Goal: Task Accomplishment & Management: Use online tool/utility

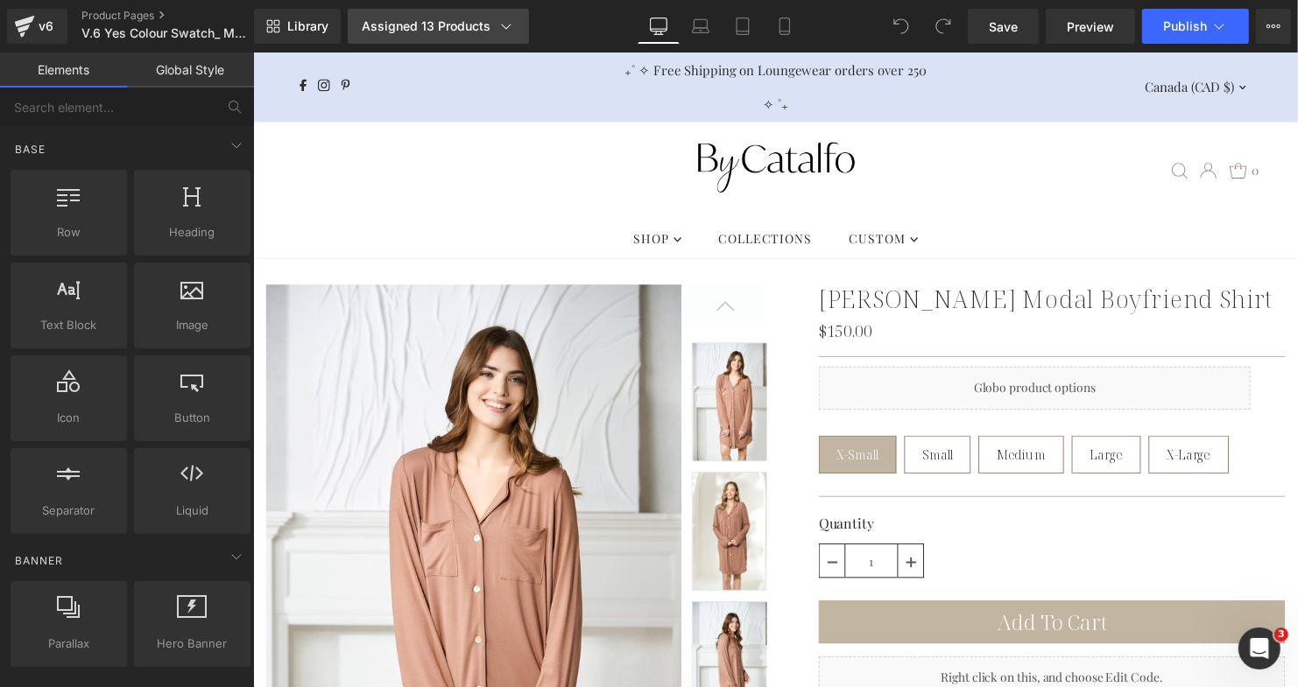
click at [456, 19] on div "Assigned 13 Products" at bounding box center [438, 27] width 153 height 18
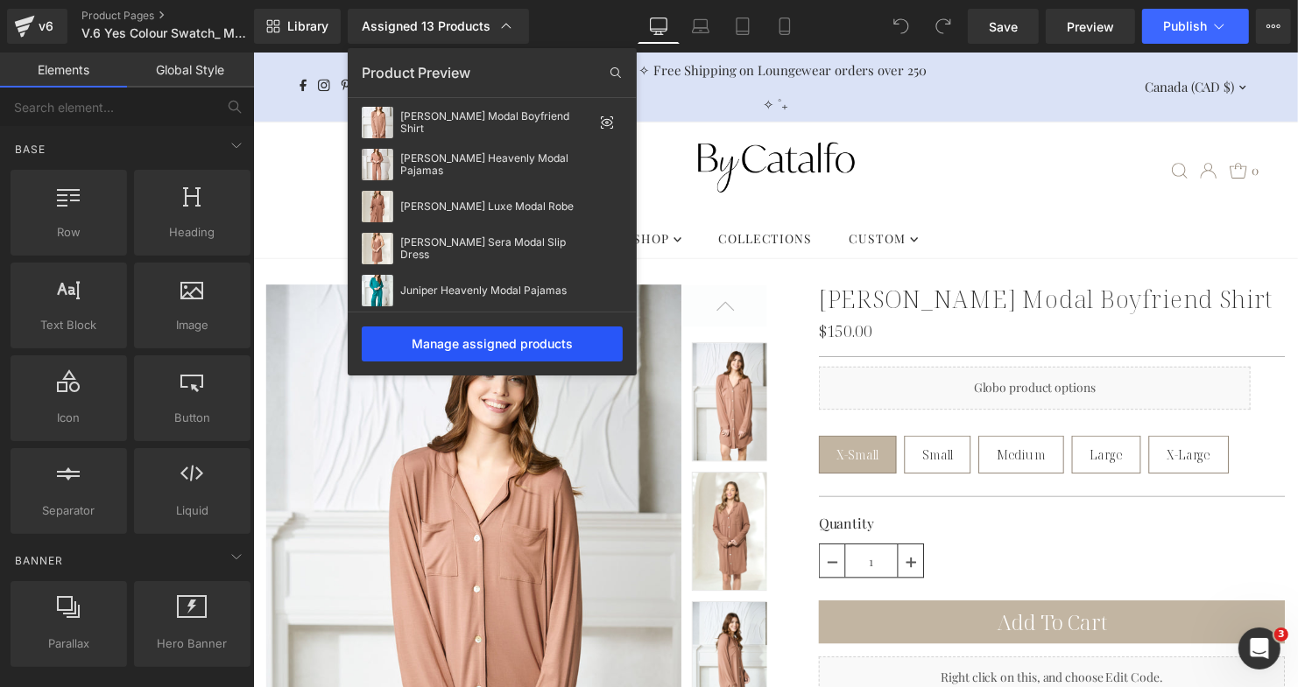
click at [495, 347] on div "Manage assigned products" at bounding box center [492, 344] width 261 height 35
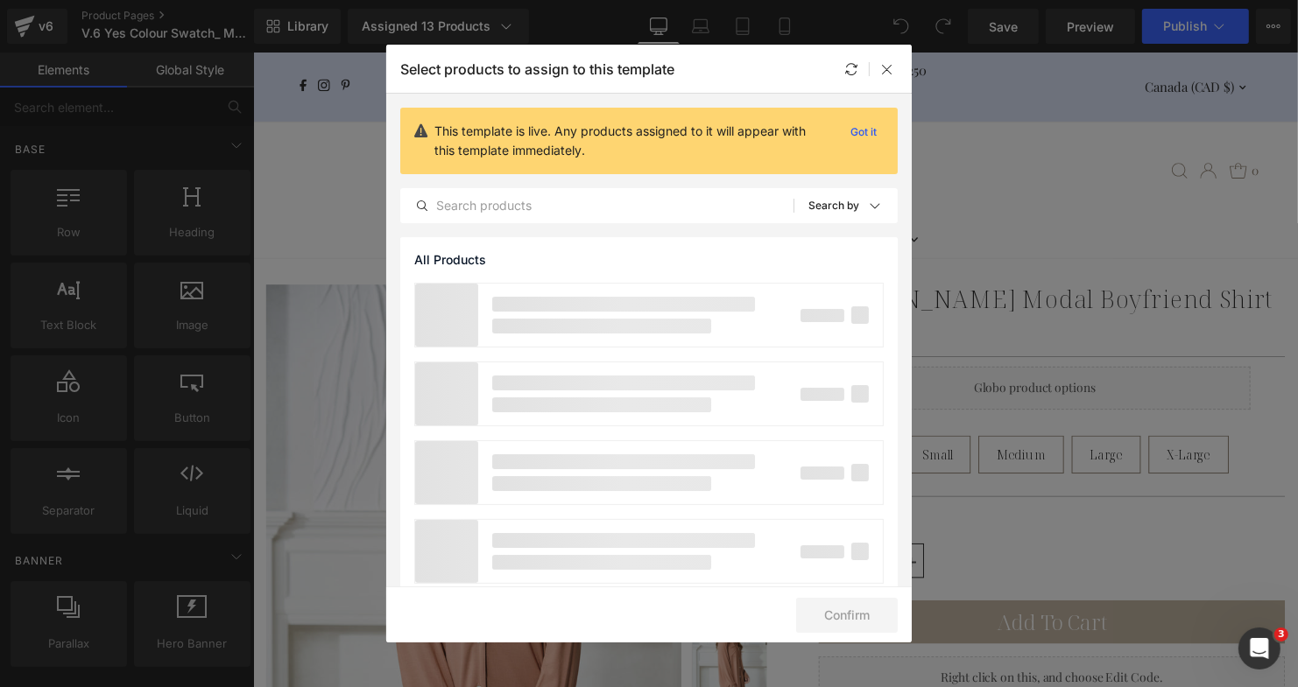
click at [510, 71] on p "Select products to assign to this template" at bounding box center [537, 69] width 274 height 18
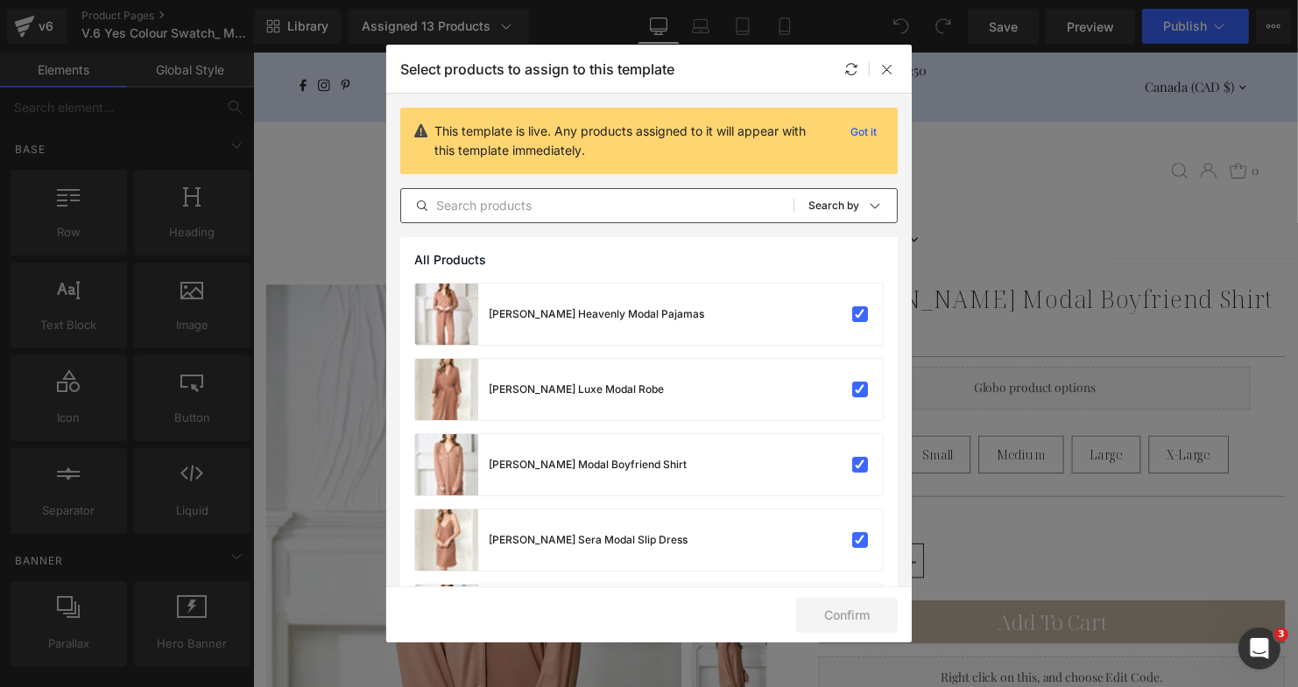
click at [515, 201] on input "text" at bounding box center [597, 205] width 392 height 21
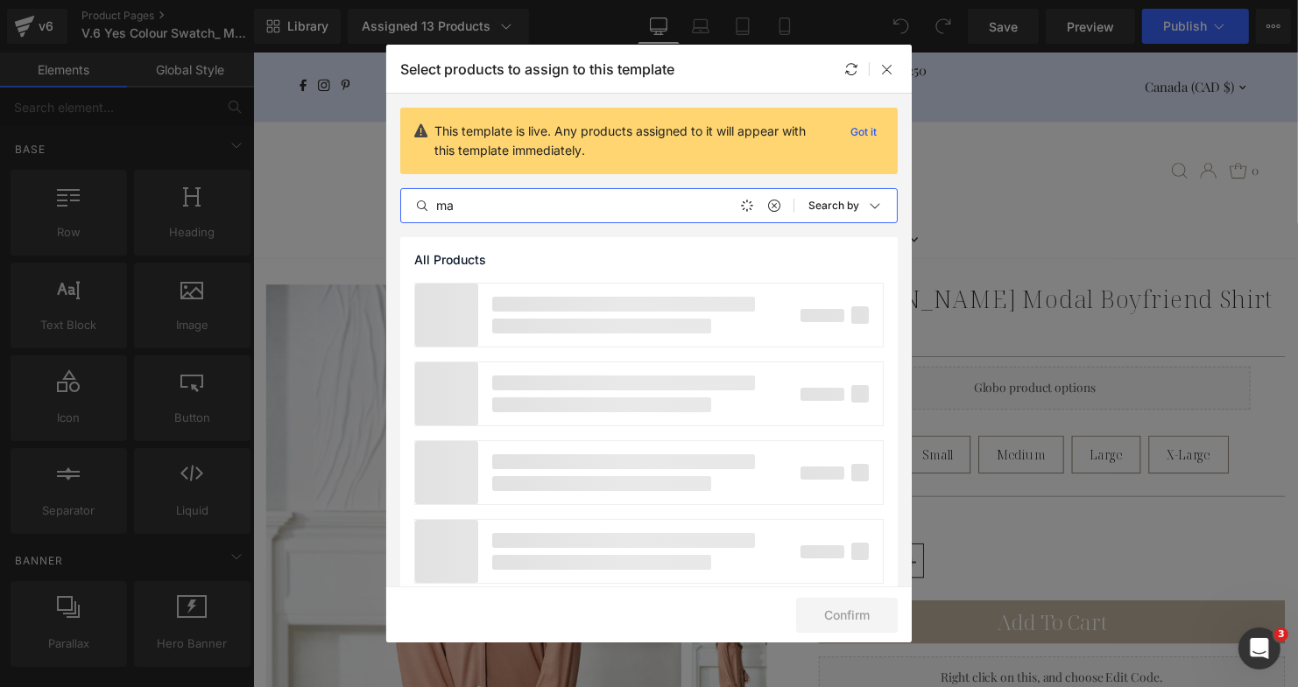
type input "m"
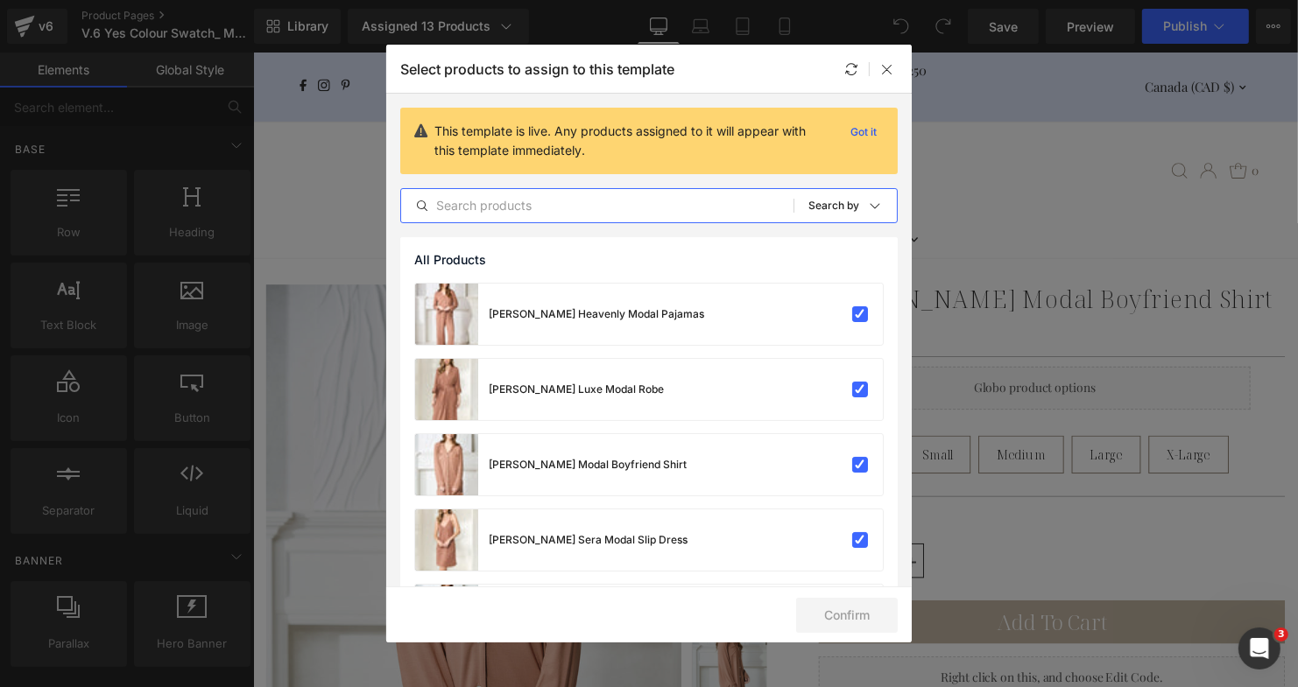
type input "h"
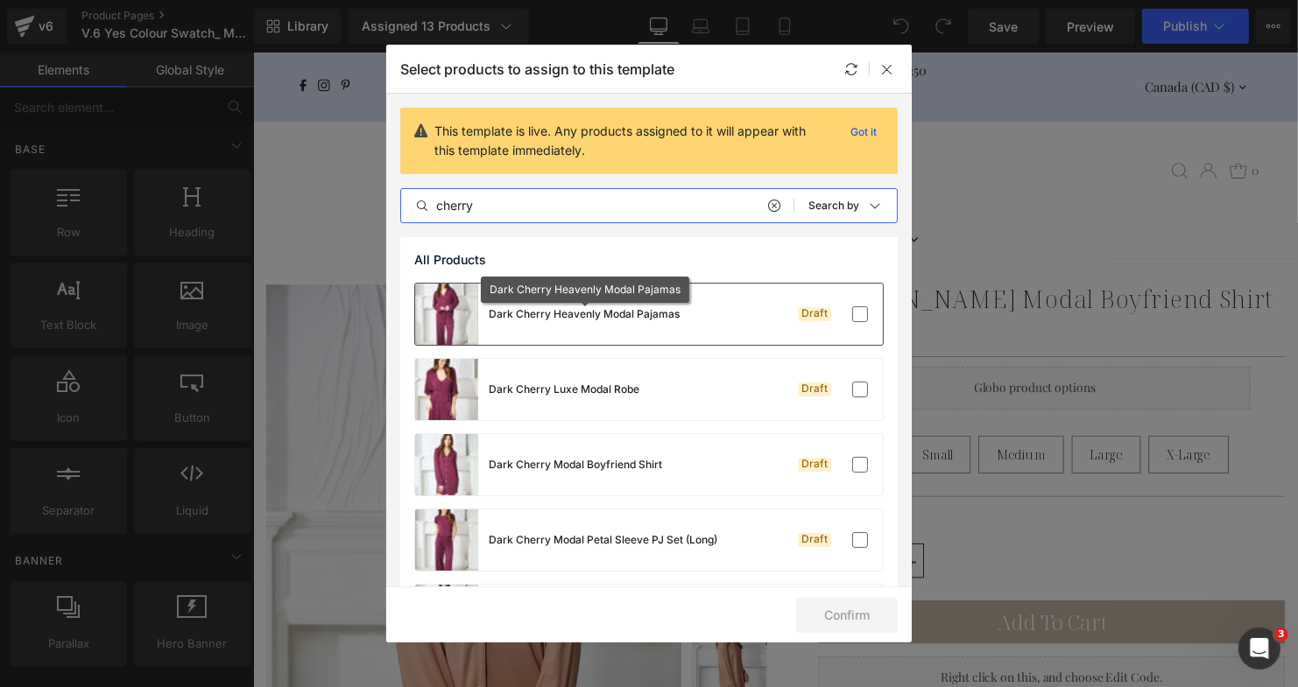
click at [639, 308] on div "Dark Cherry Heavenly Modal Pajamas" at bounding box center [584, 315] width 191 height 16
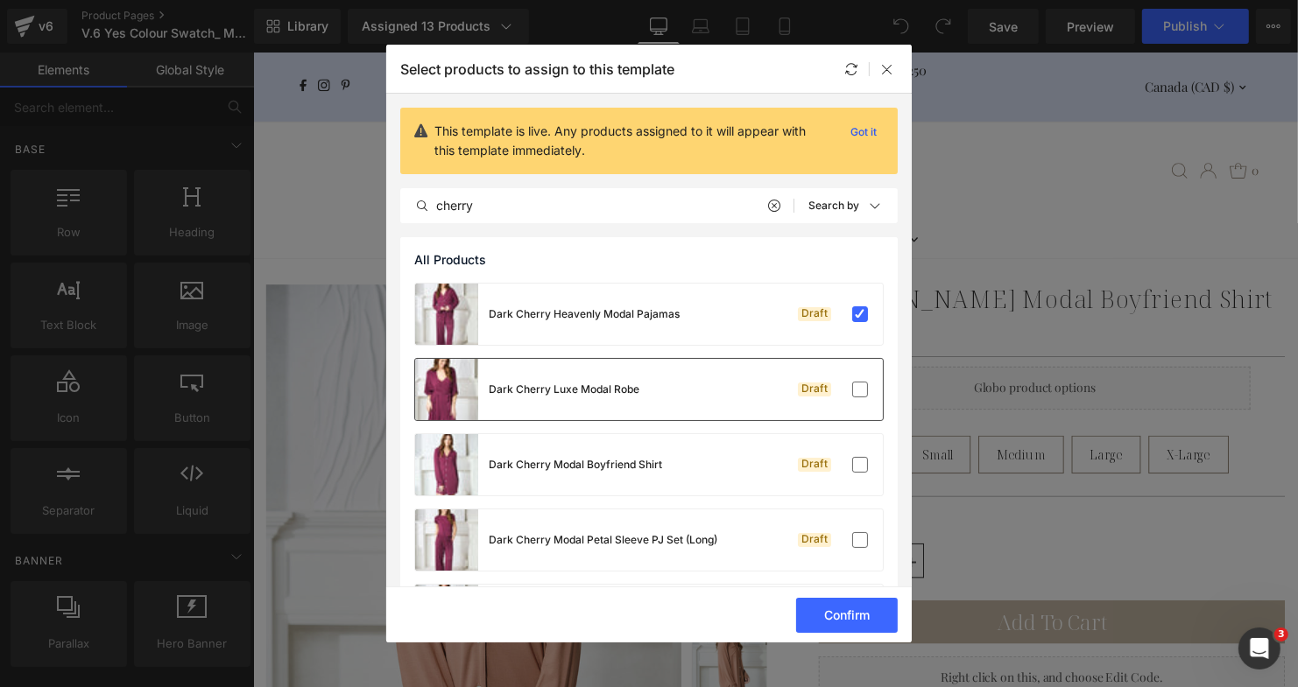
click at [616, 385] on div "Dark Cherry Luxe Modal Robe" at bounding box center [564, 390] width 151 height 16
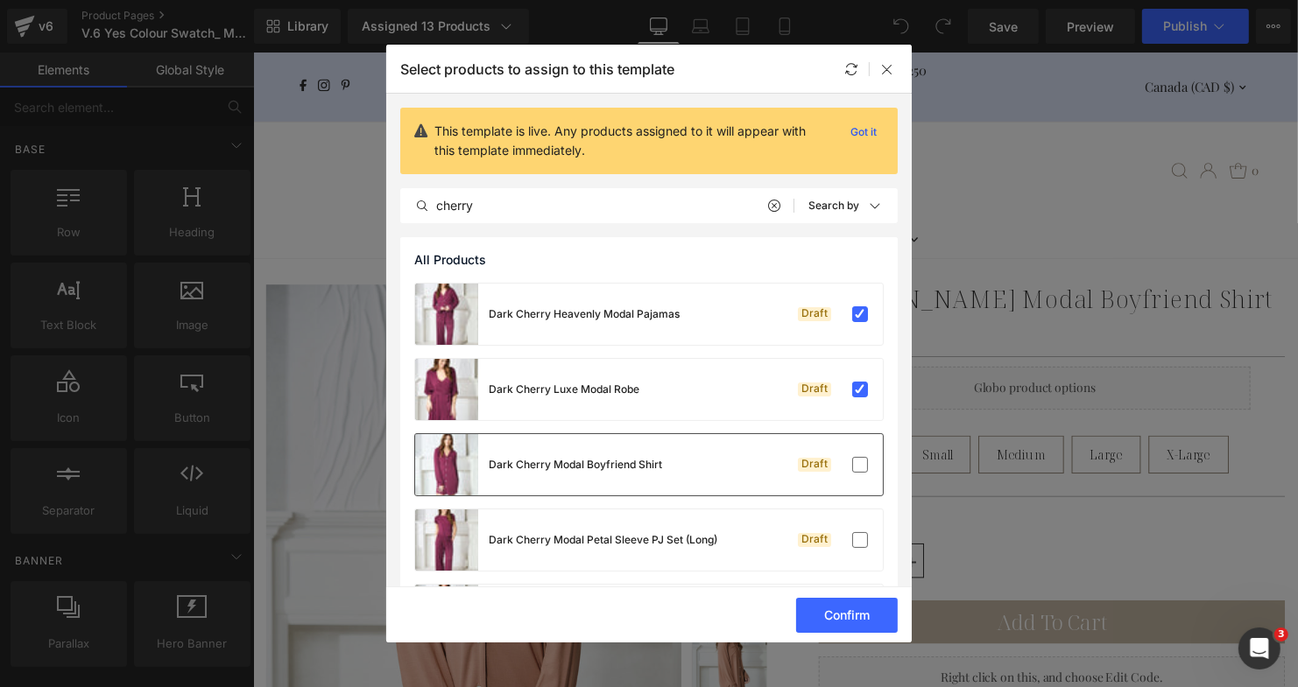
click at [614, 448] on div "Dark Cherry Modal Boyfriend Shirt" at bounding box center [538, 464] width 247 height 61
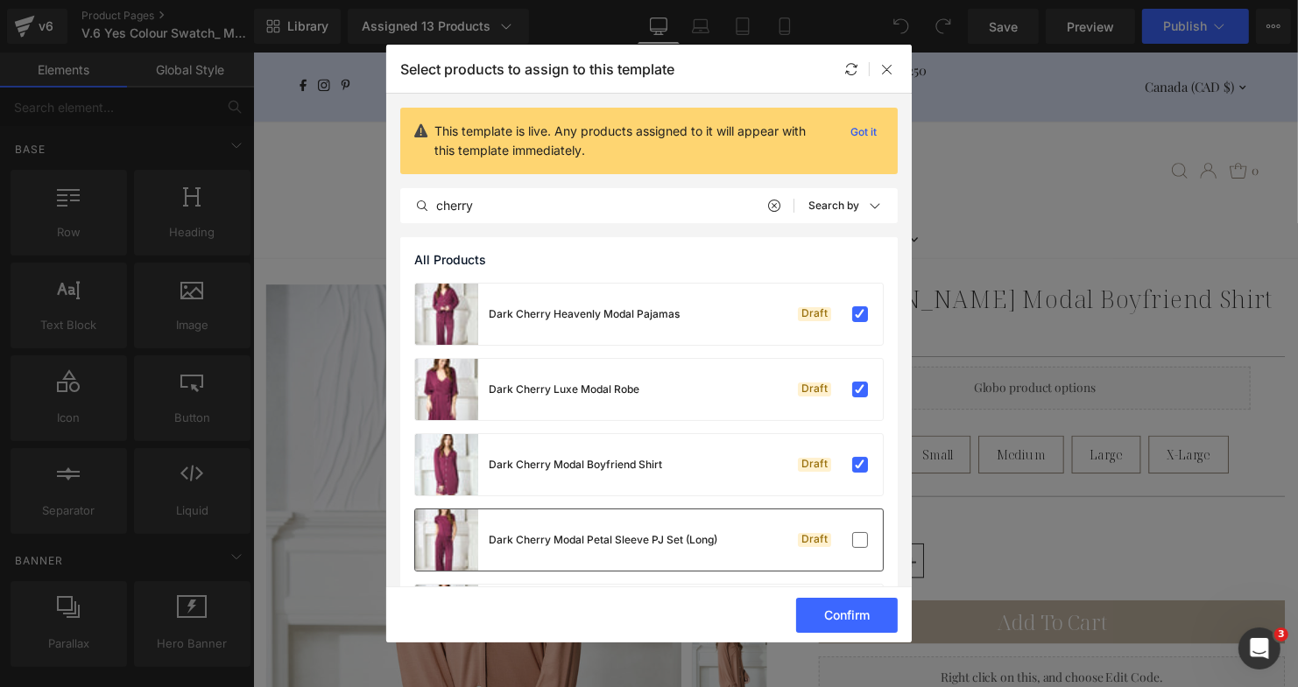
click at [617, 548] on div "Dark Cherry Modal Petal Sleeve PJ Set (Long)" at bounding box center [566, 540] width 302 height 61
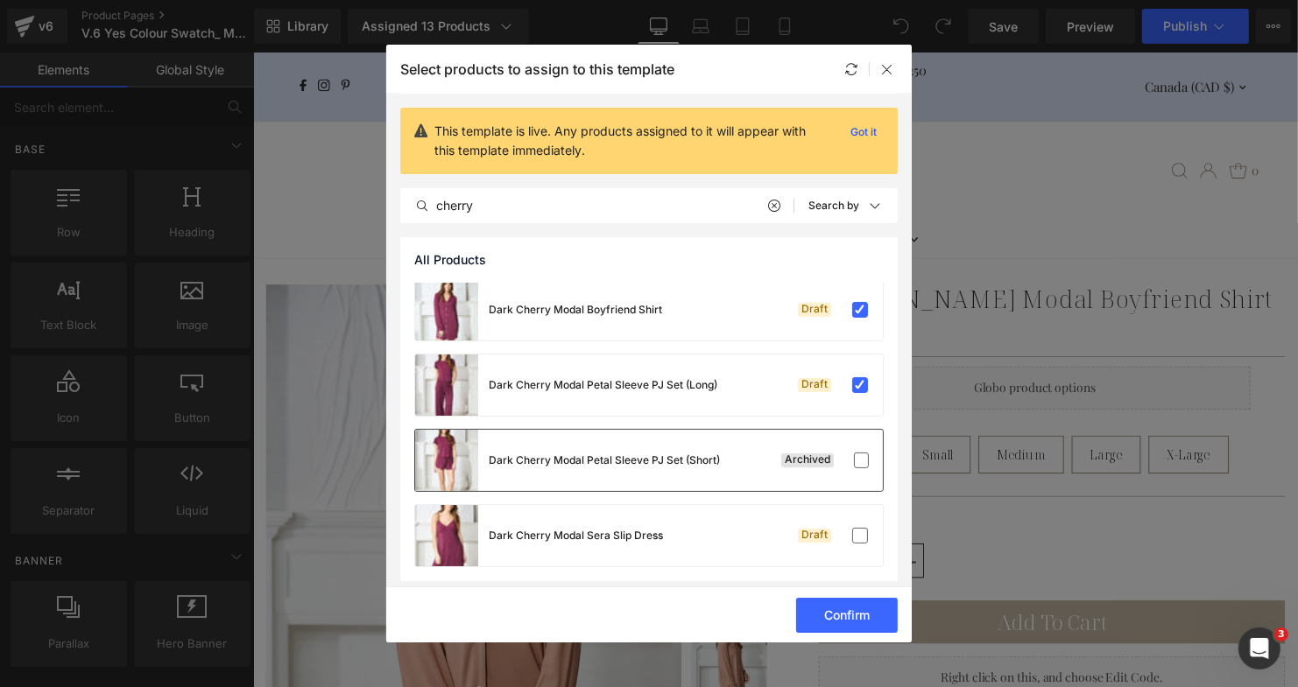
scroll to position [159, 0]
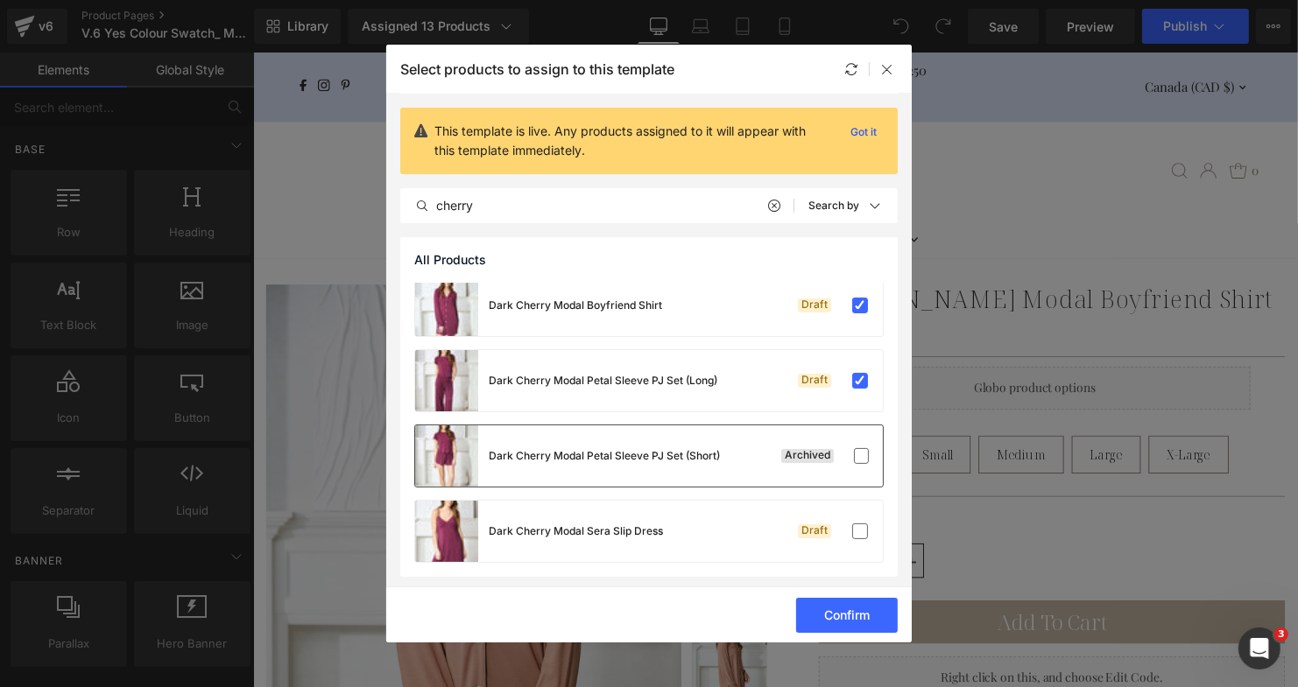
click at [596, 459] on div "Dark Cherry Modal Petal Sleeve PJ Set (Short)" at bounding box center [604, 456] width 231 height 16
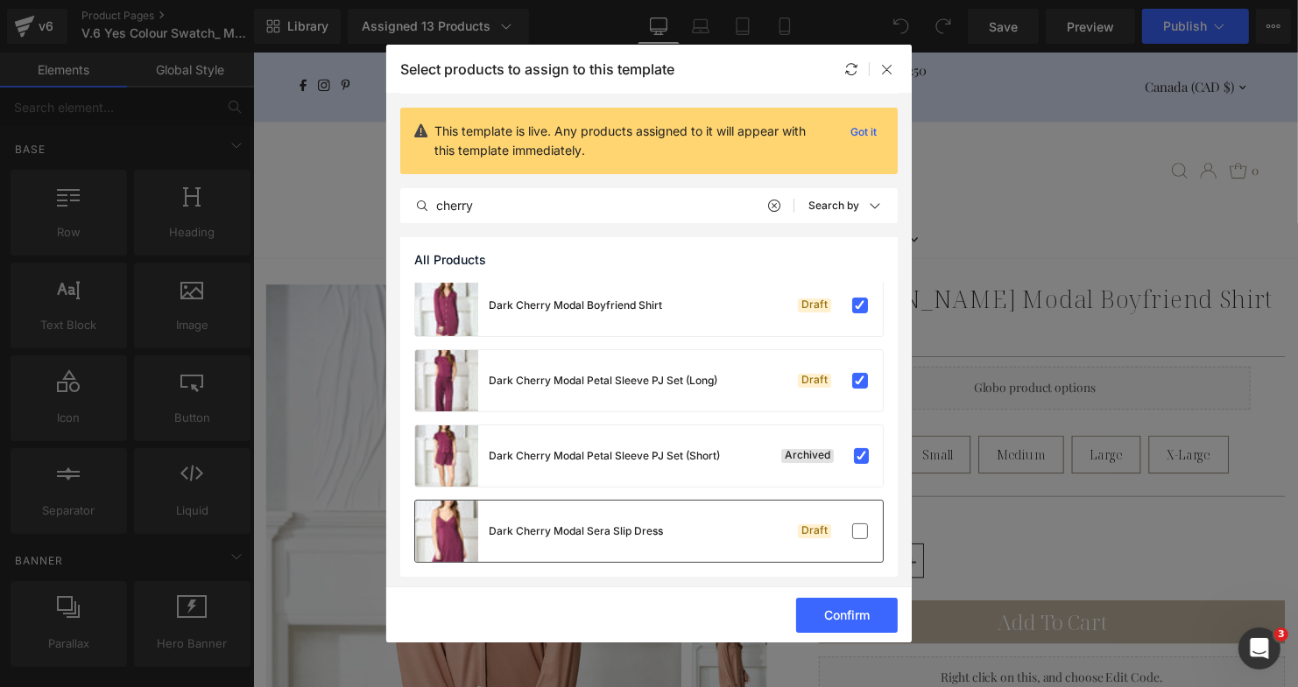
click at [603, 524] on div "Dark Cherry Modal Sera Slip Dress" at bounding box center [576, 532] width 174 height 16
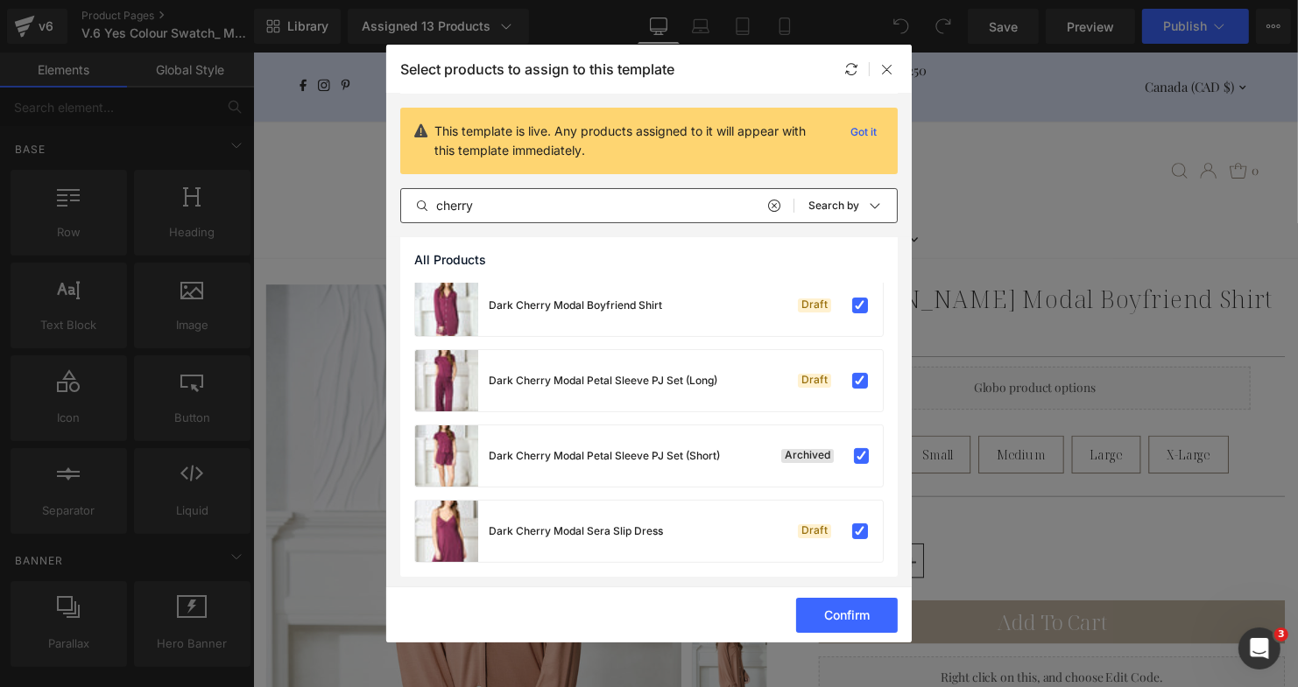
click at [596, 210] on input "cherry" at bounding box center [597, 205] width 392 height 21
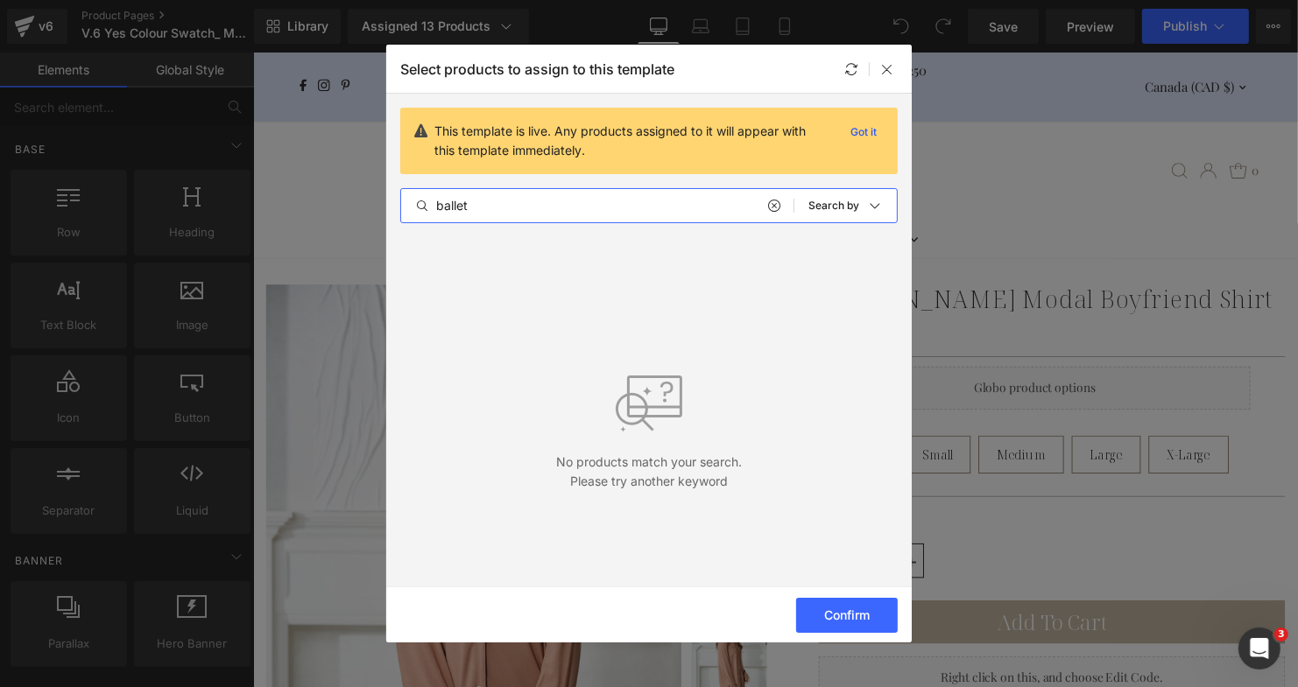
type input "ballet"
click at [685, 206] on input "ballet" at bounding box center [597, 205] width 392 height 21
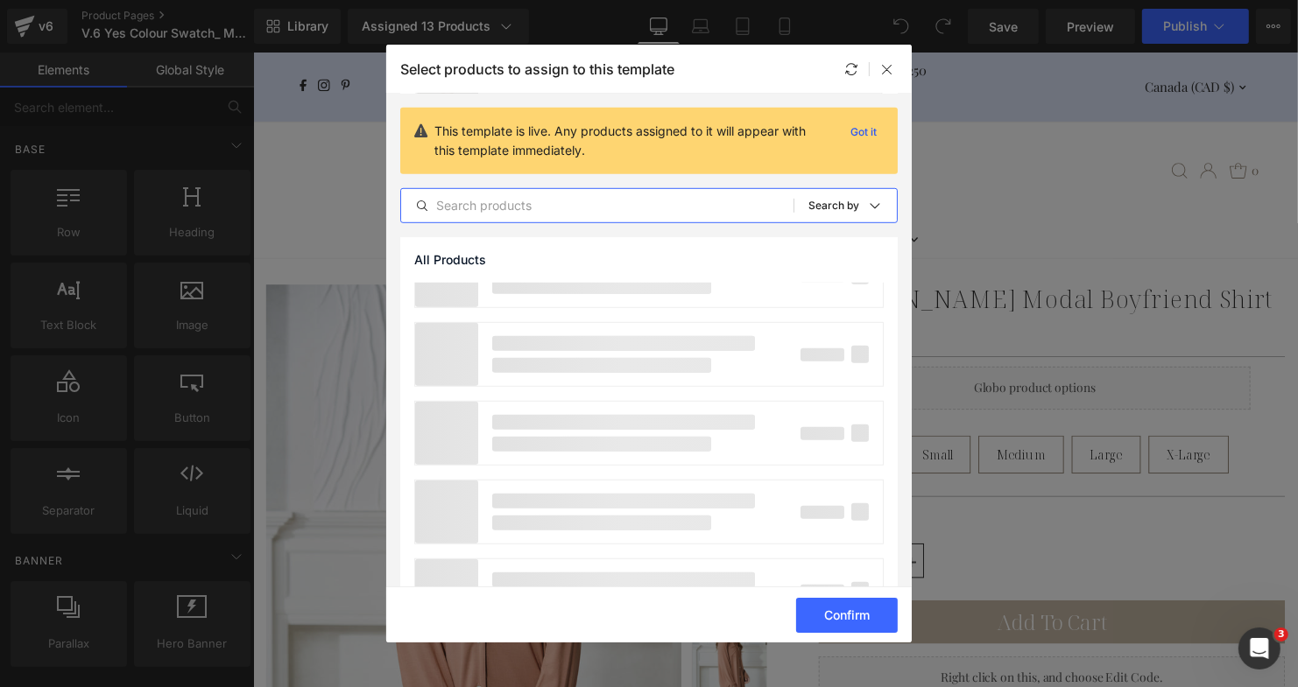
scroll to position [1075, 0]
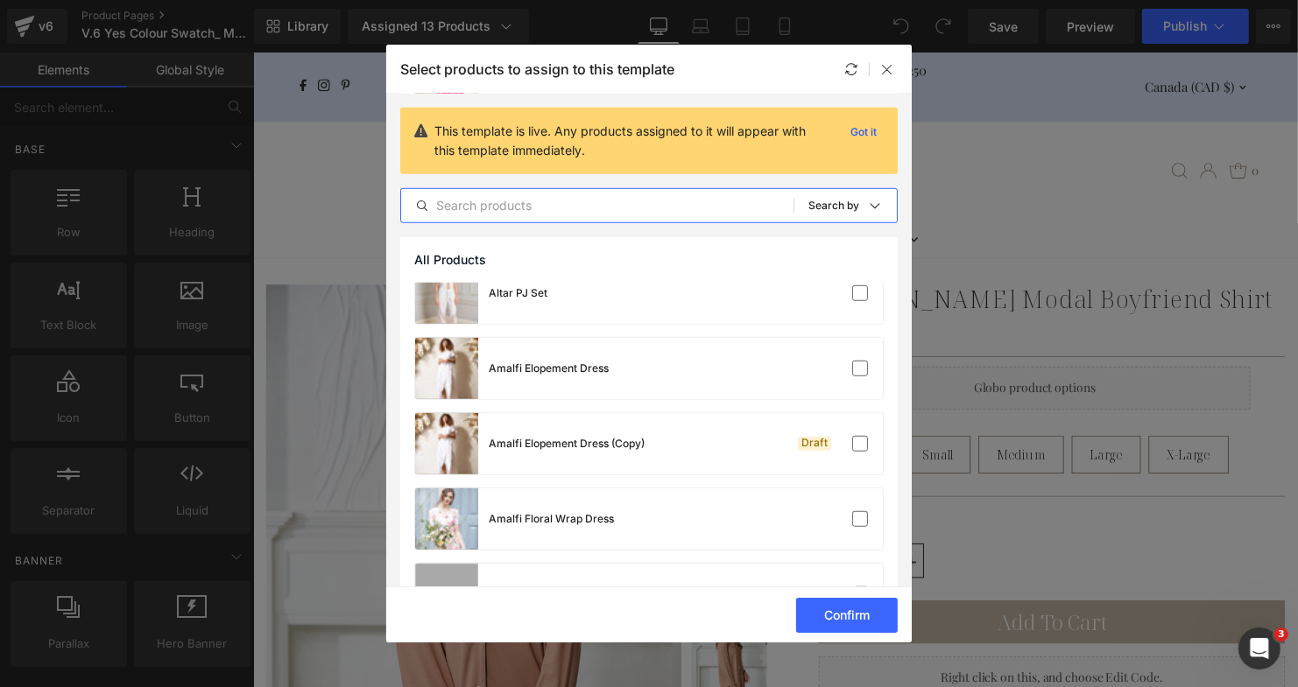
click at [657, 203] on input "text" at bounding box center [597, 205] width 392 height 21
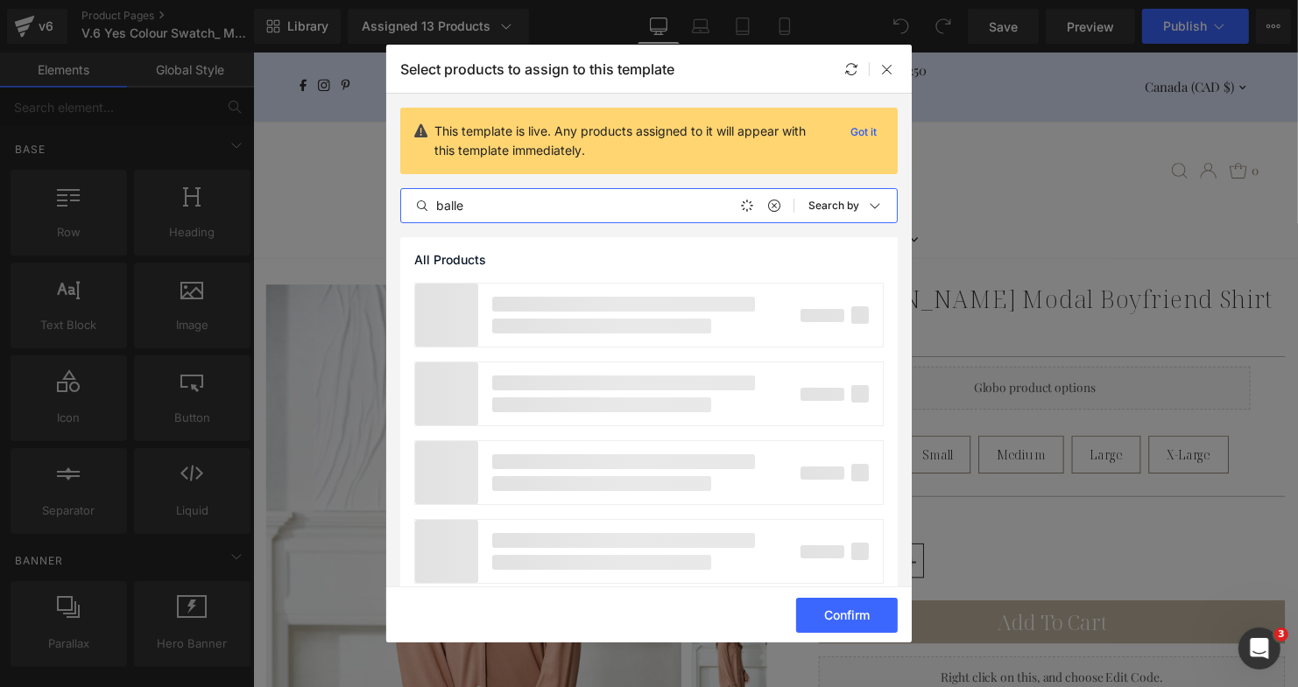
type input "ballet"
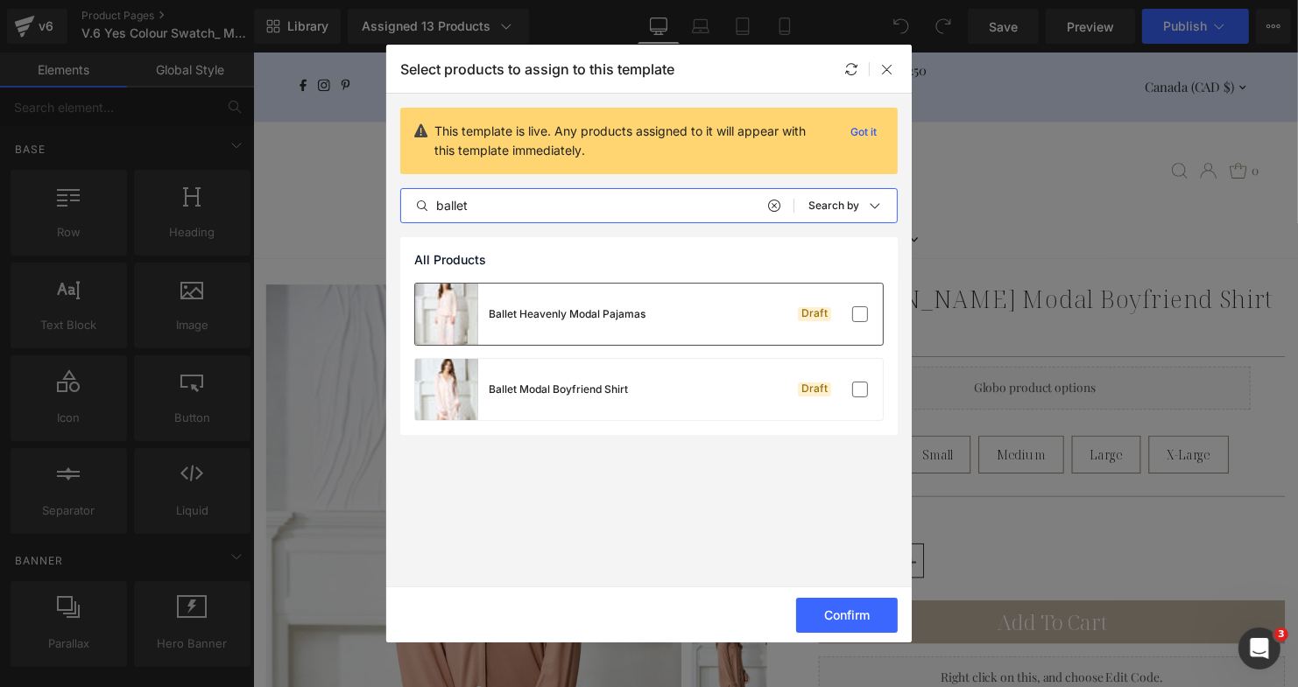
click at [596, 313] on div "Ballet Heavenly Modal Pajamas" at bounding box center [567, 315] width 157 height 16
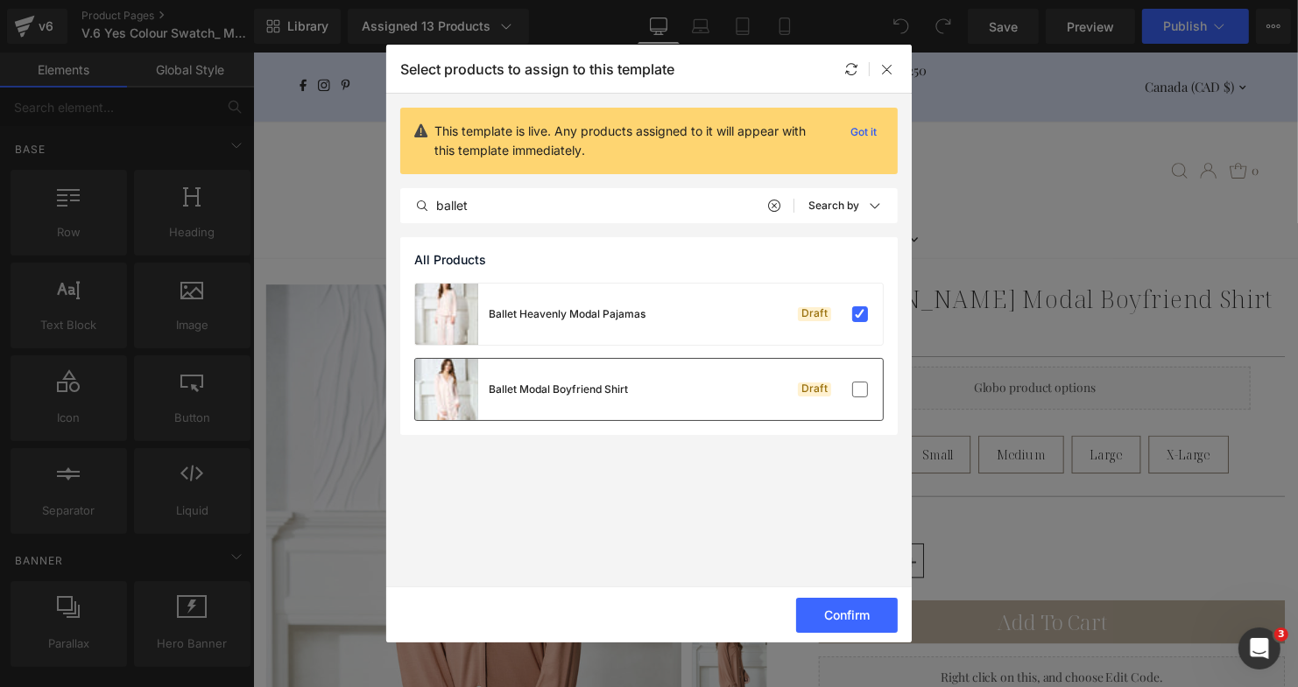
click at [594, 388] on div "Ballet Modal Boyfriend Shirt" at bounding box center [558, 390] width 139 height 16
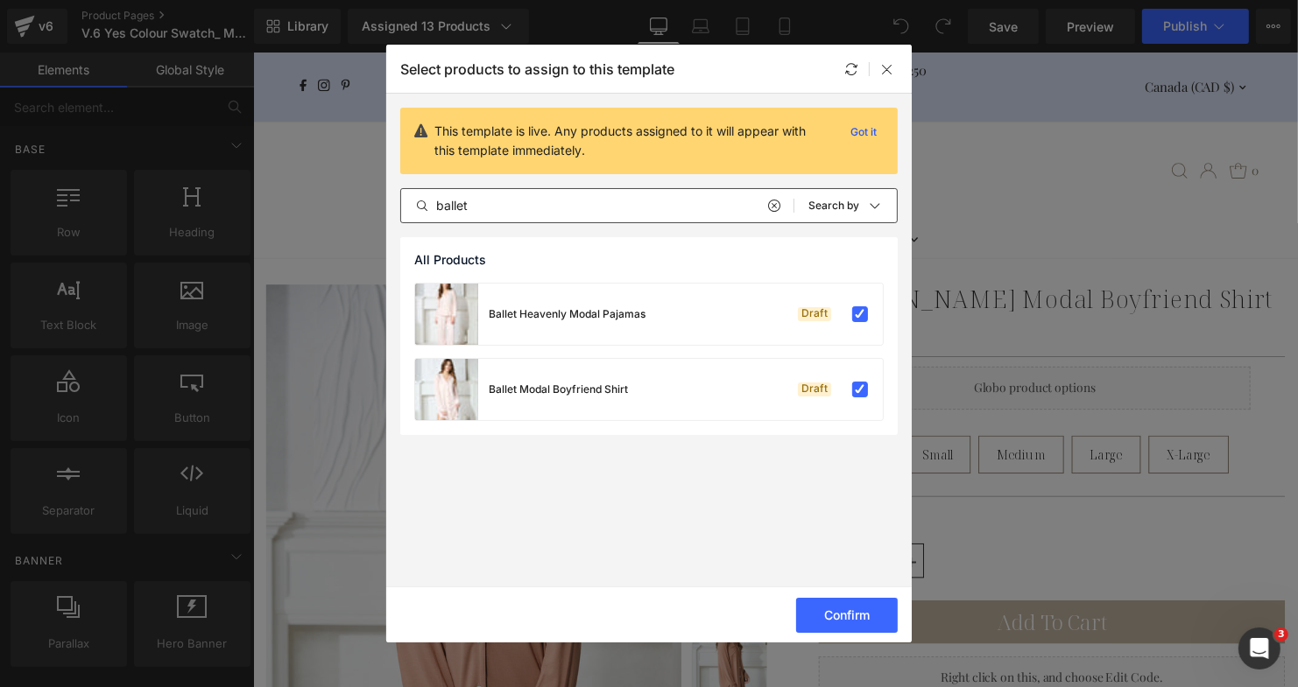
click at [645, 215] on input "ballet" at bounding box center [597, 205] width 392 height 21
click at [836, 605] on button "Confirm" at bounding box center [847, 615] width 102 height 35
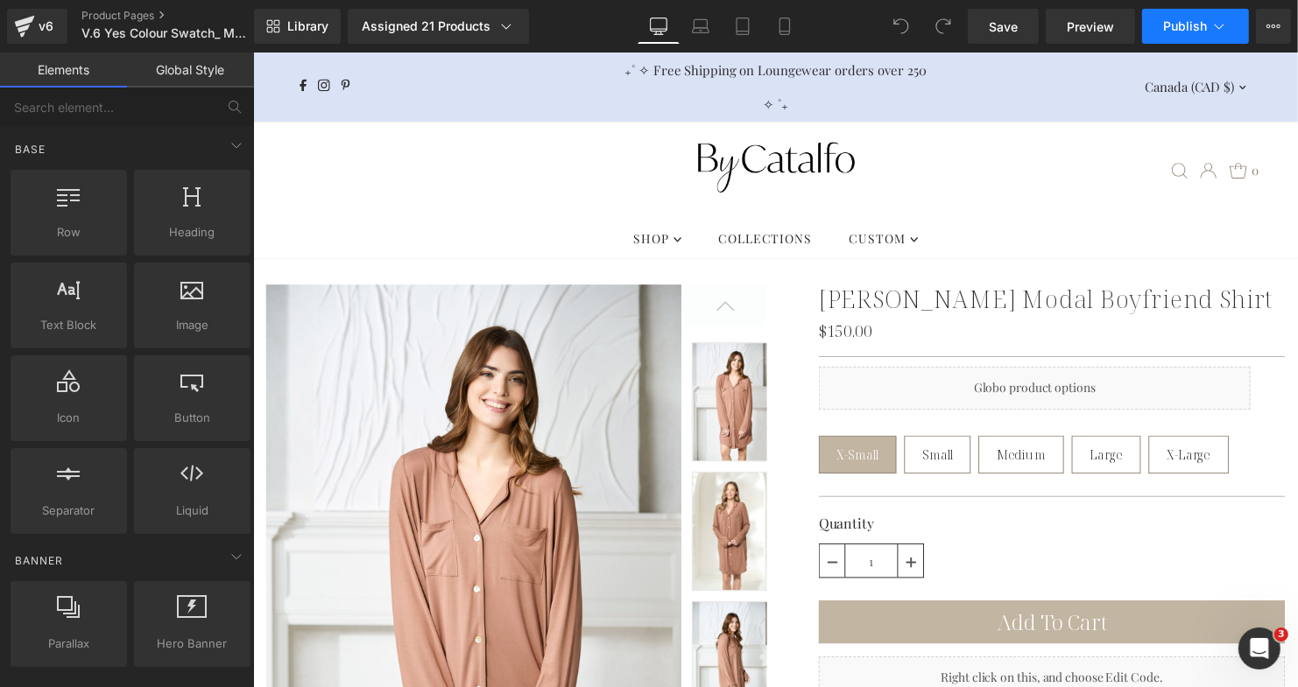
click at [1188, 29] on span "Publish" at bounding box center [1185, 26] width 44 height 14
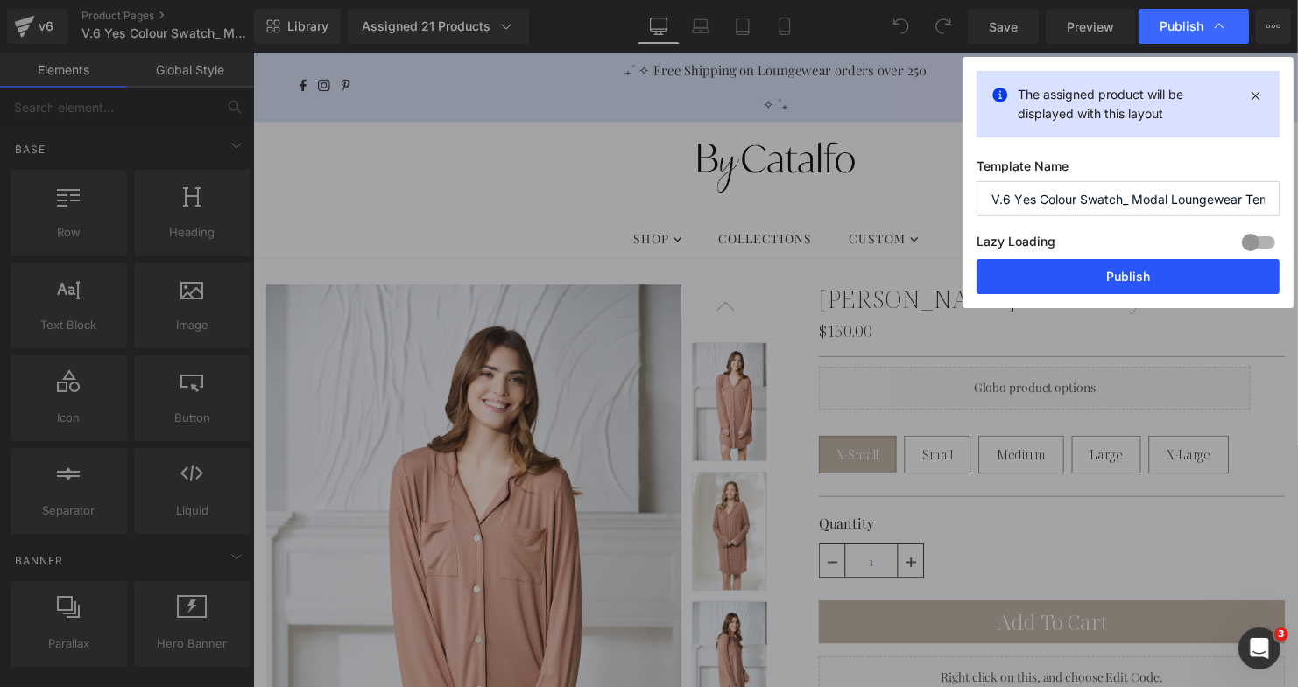
click at [1175, 278] on button "Publish" at bounding box center [1127, 276] width 303 height 35
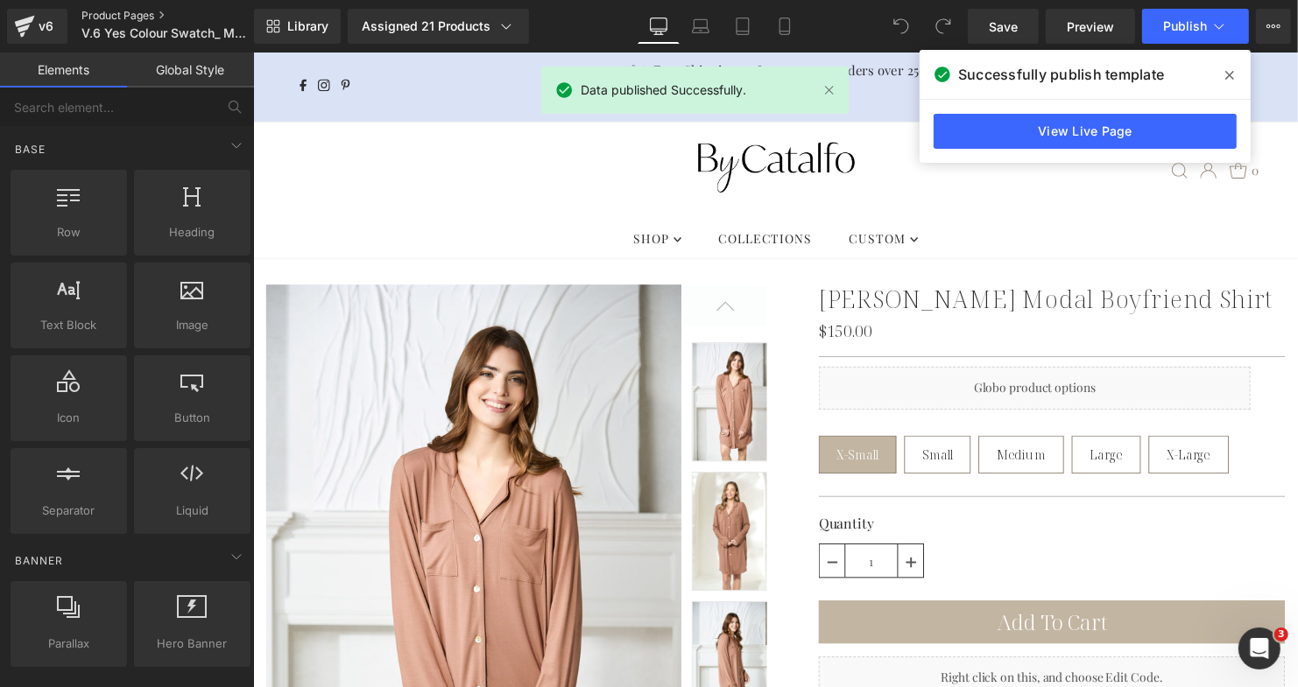
click at [136, 14] on link "Product Pages" at bounding box center [181, 16] width 201 height 14
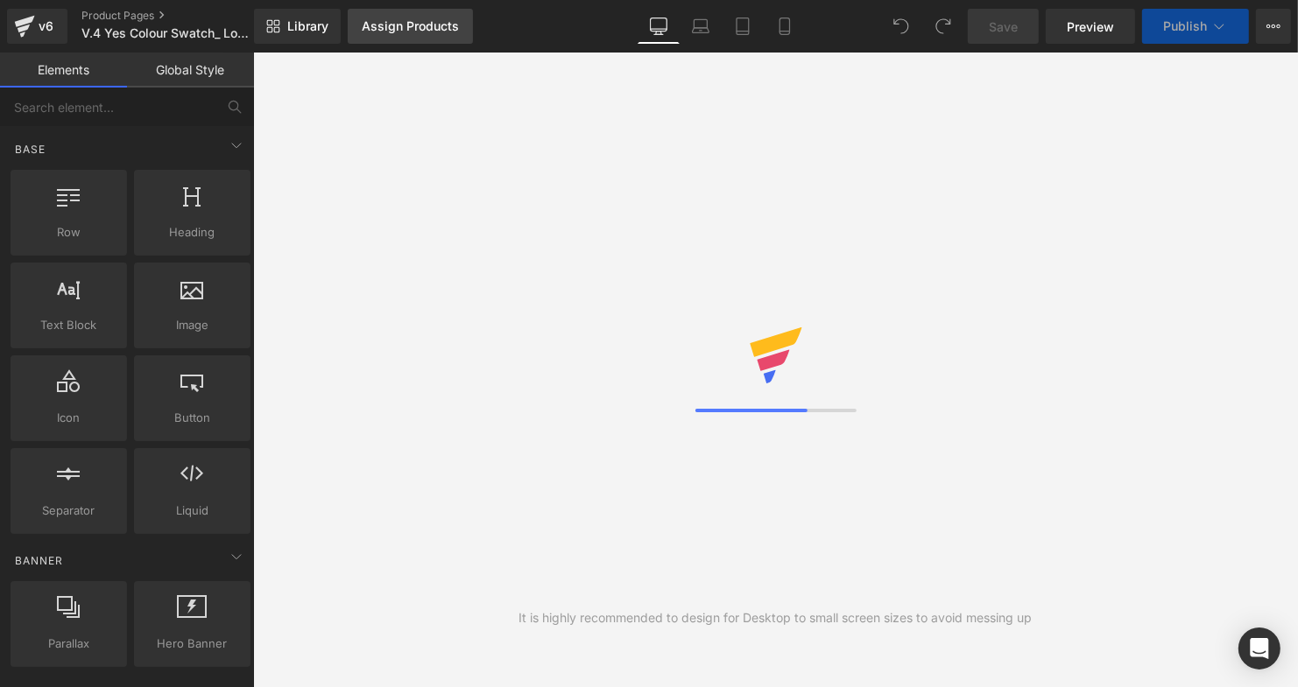
click at [398, 25] on div "Assign Products" at bounding box center [410, 26] width 97 height 14
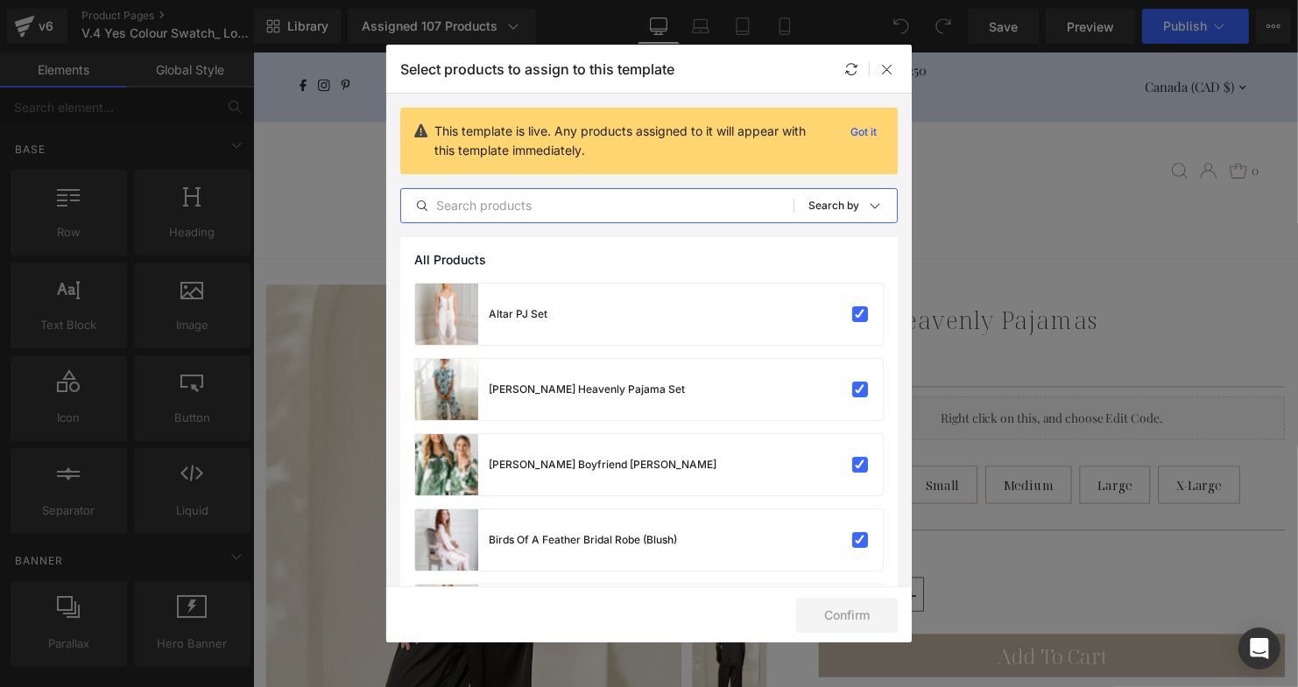
click at [533, 202] on input "text" at bounding box center [597, 205] width 392 height 21
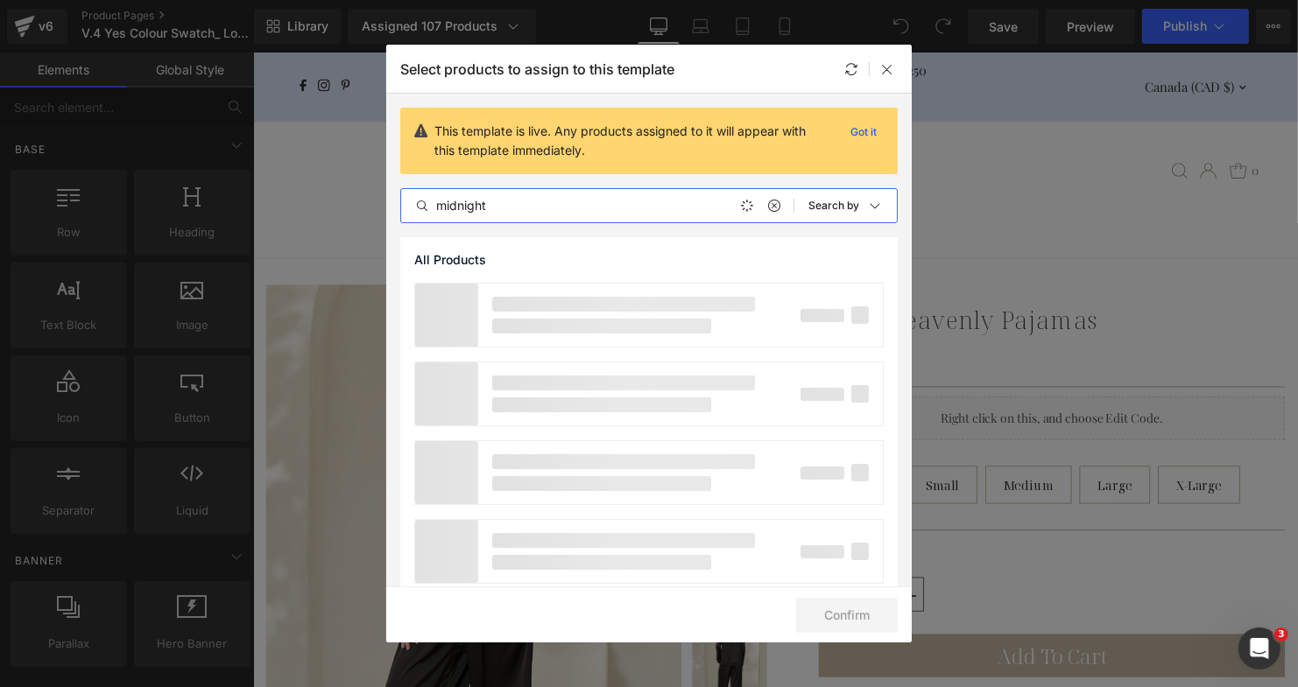
type input "midnight"
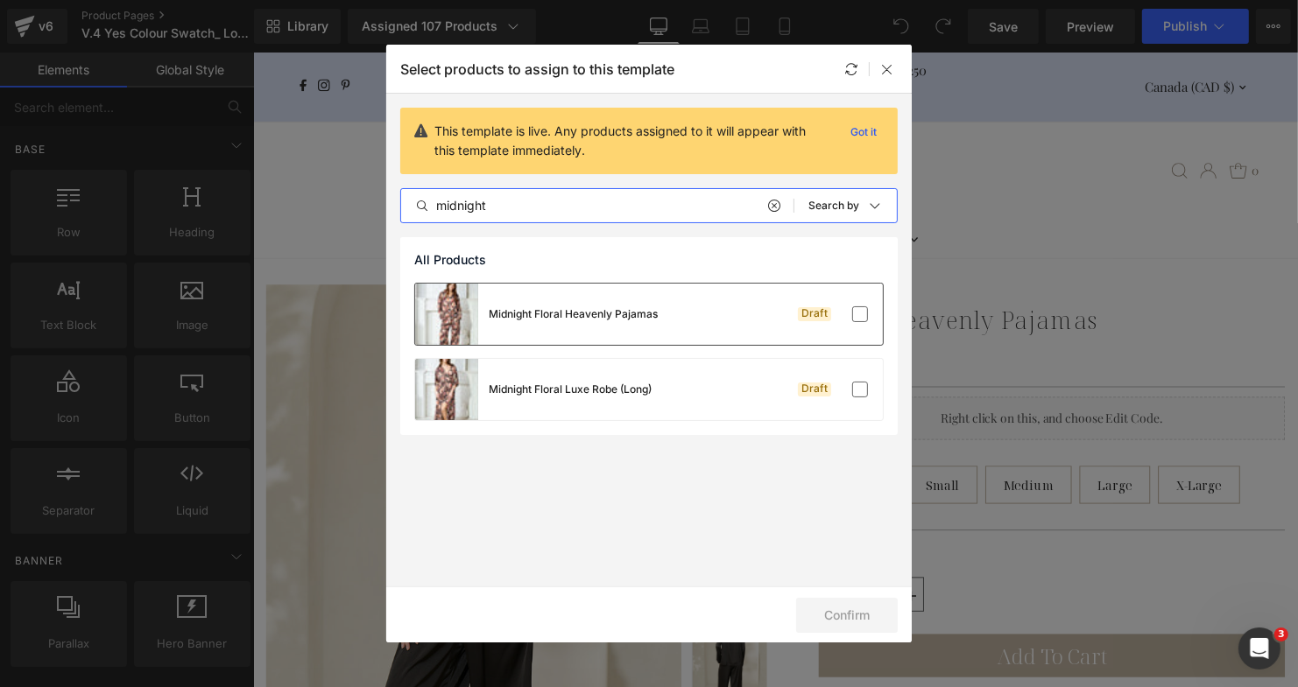
click at [596, 320] on div "Midnight Floral Heavenly Pajamas" at bounding box center [573, 315] width 169 height 16
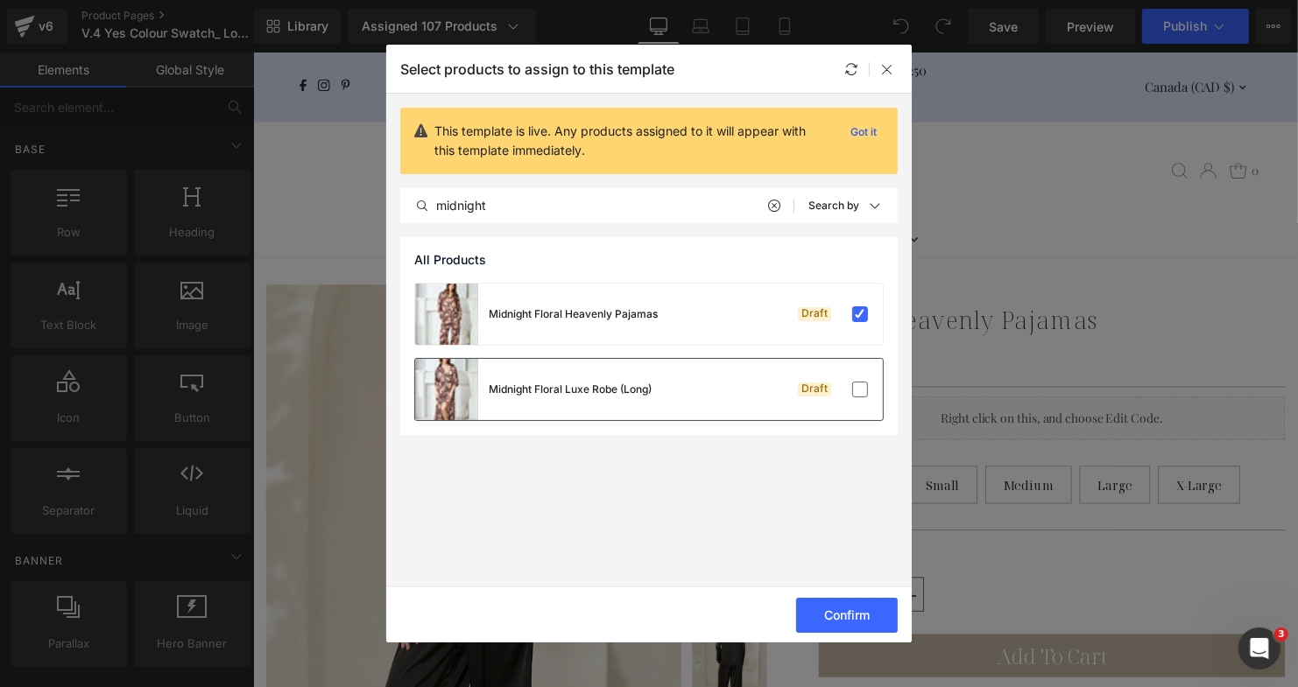
click at [603, 397] on div "Midnight Floral Luxe Robe (Long)" at bounding box center [570, 390] width 163 height 16
click at [856, 613] on button "Confirm" at bounding box center [847, 615] width 102 height 35
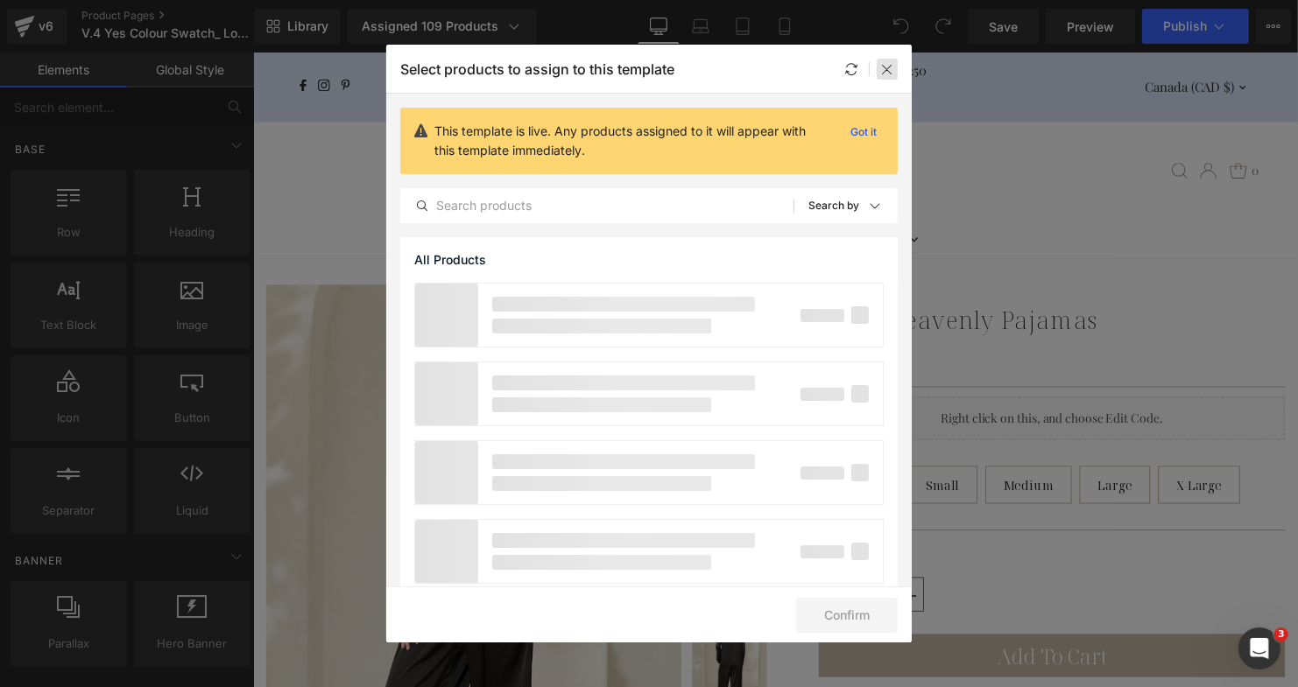
click at [891, 69] on icon at bounding box center [887, 69] width 14 height 14
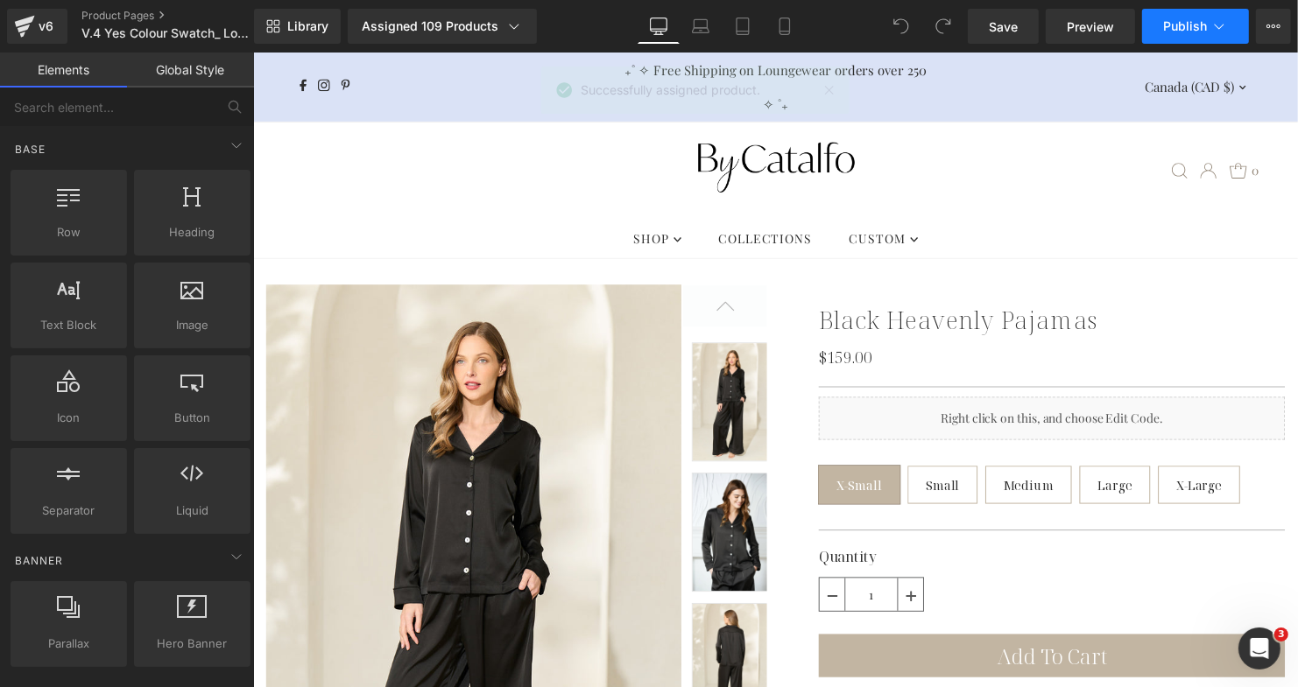
click at [1180, 32] on span "Publish" at bounding box center [1185, 26] width 44 height 14
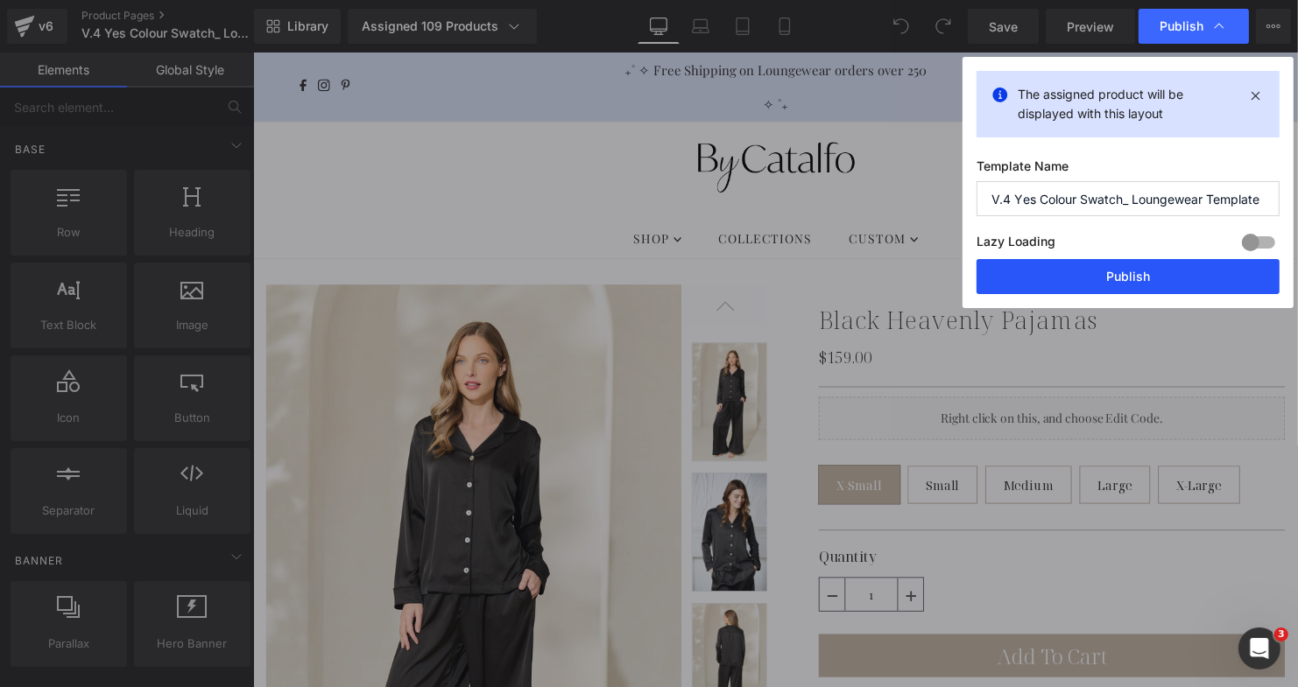
click at [1016, 273] on button "Publish" at bounding box center [1127, 276] width 303 height 35
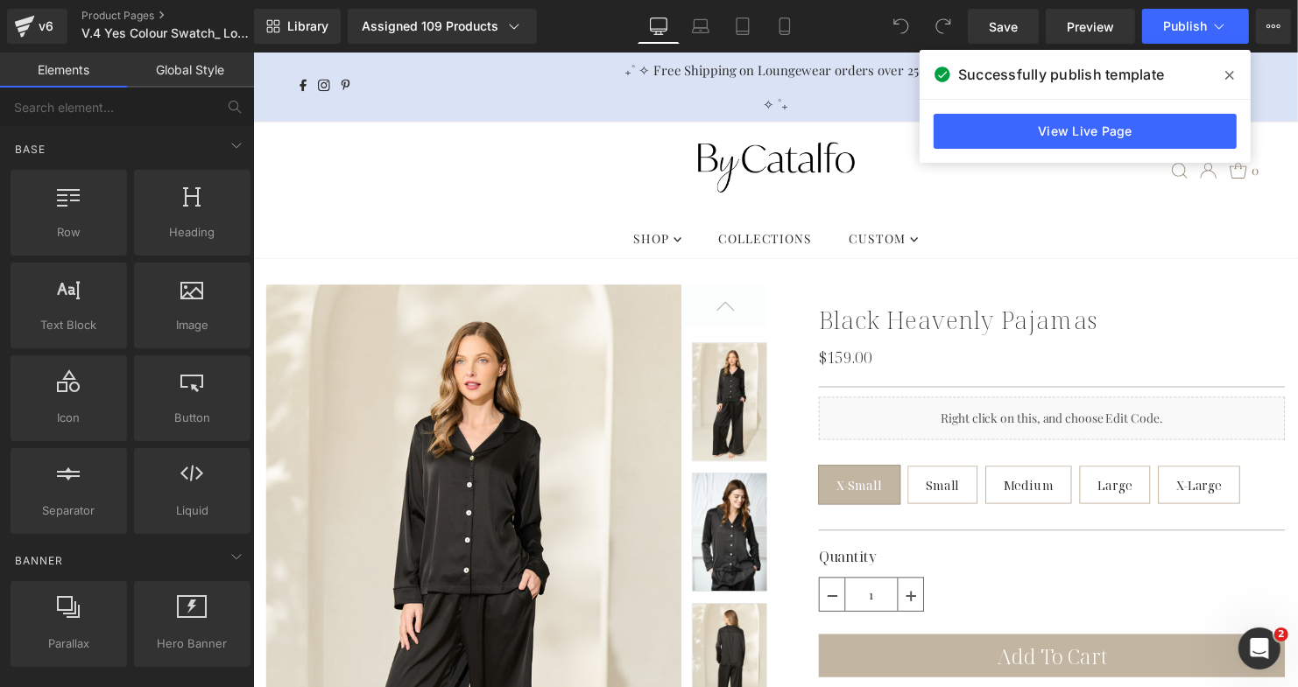
click at [1237, 79] on span at bounding box center [1230, 75] width 28 height 28
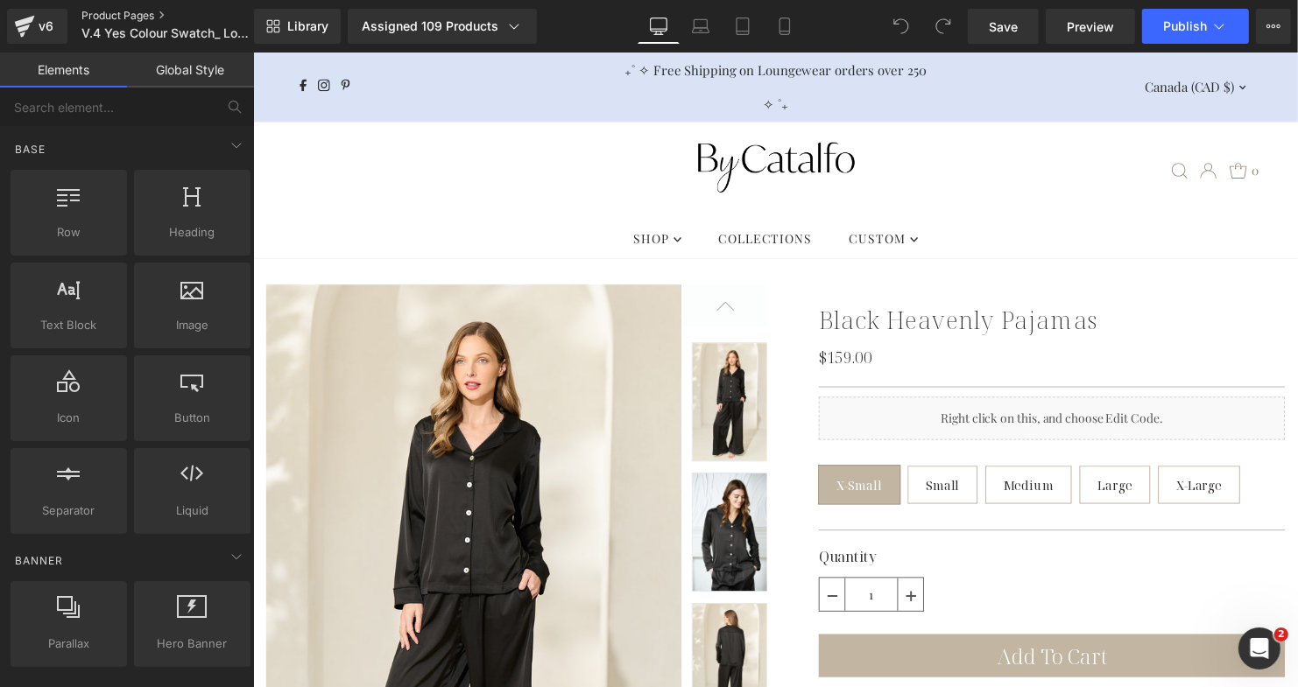
click at [107, 17] on link "Product Pages" at bounding box center [181, 16] width 201 height 14
